Goal: Navigation & Orientation: Find specific page/section

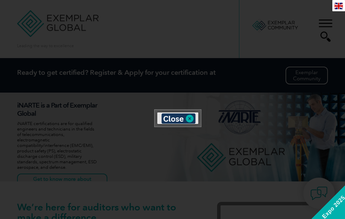
click at [238, 122] on div at bounding box center [172, 109] width 345 height 219
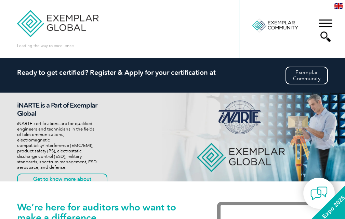
click at [324, 25] on div "▼" at bounding box center [325, 30] width 18 height 34
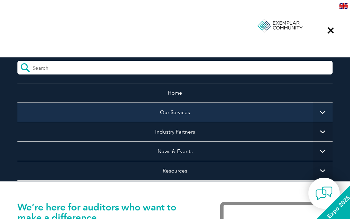
click at [205, 114] on link "Our Services" at bounding box center [174, 111] width 315 height 19
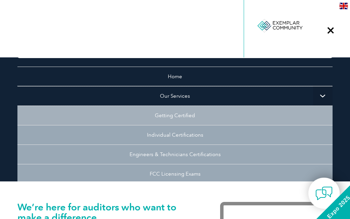
scroll to position [34, 0]
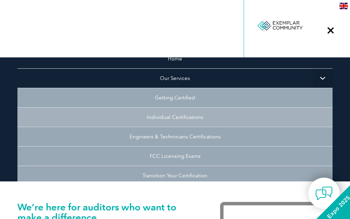
click at [220, 122] on link "Individual Certifications" at bounding box center [174, 116] width 315 height 19
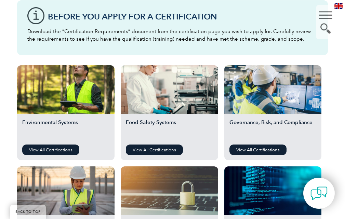
scroll to position [205, 0]
